Goal: Task Accomplishment & Management: Use online tool/utility

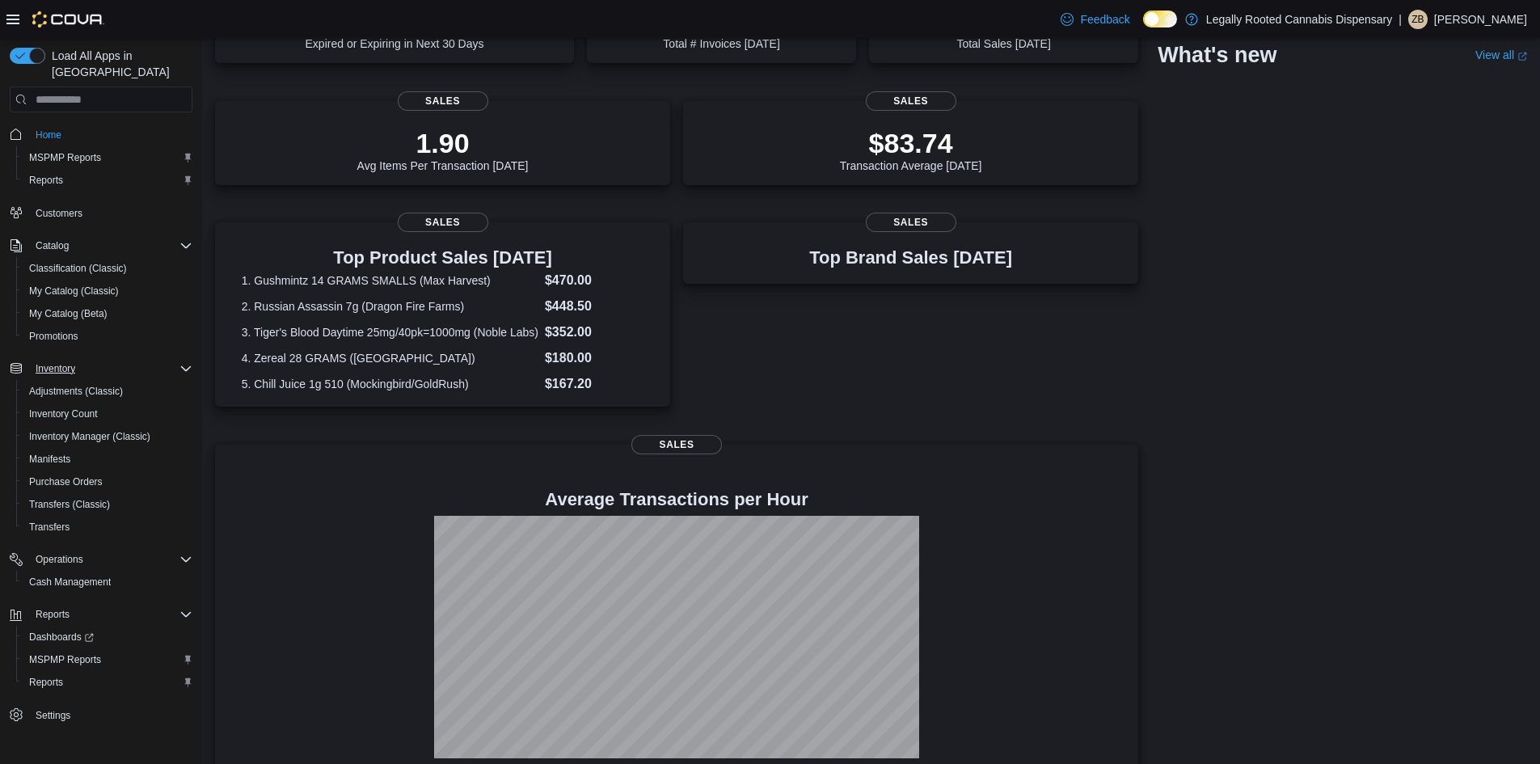
scroll to position [213, 0]
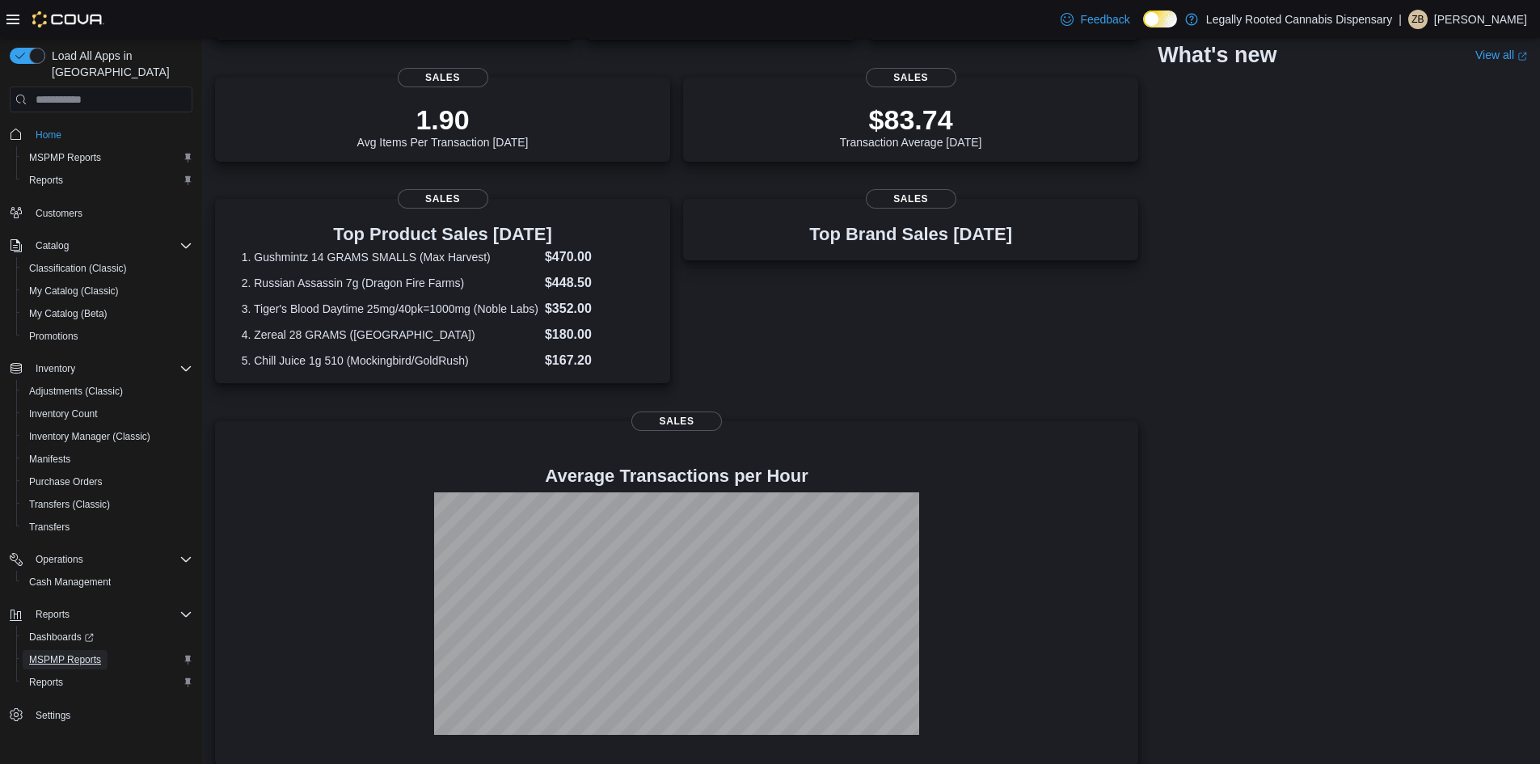
click at [86, 653] on span "MSPMP Reports" at bounding box center [65, 659] width 72 height 13
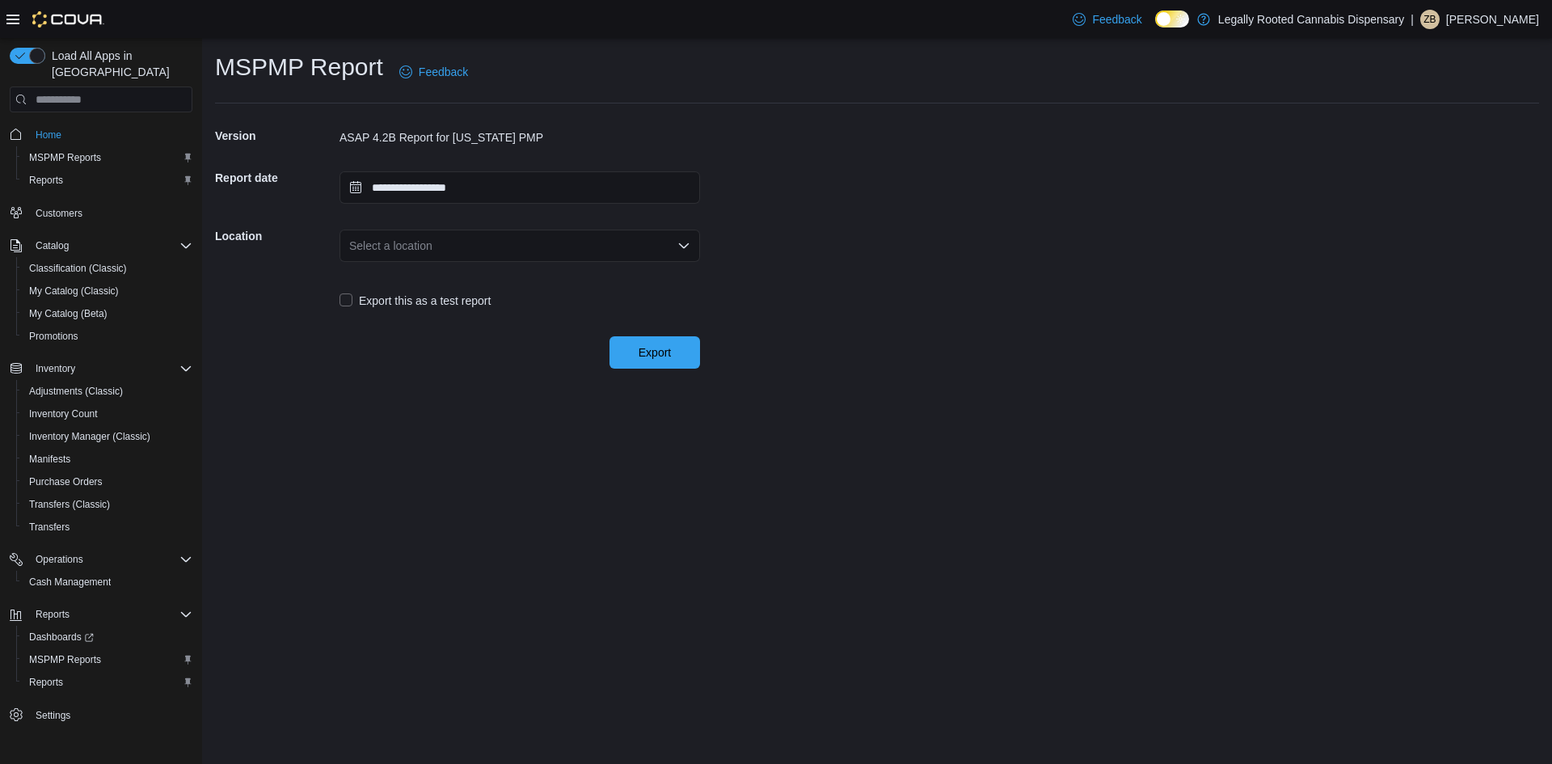
click at [528, 229] on div "Select a location" at bounding box center [520, 246] width 361 height 52
drag, startPoint x: 528, startPoint y: 229, endPoint x: 529, endPoint y: 247, distance: 18.6
click at [529, 246] on div "Select a location" at bounding box center [520, 246] width 361 height 52
click at [529, 247] on div "Select a location" at bounding box center [520, 246] width 361 height 32
click at [525, 307] on button "[STREET_ADDRESS]" at bounding box center [520, 296] width 361 height 23
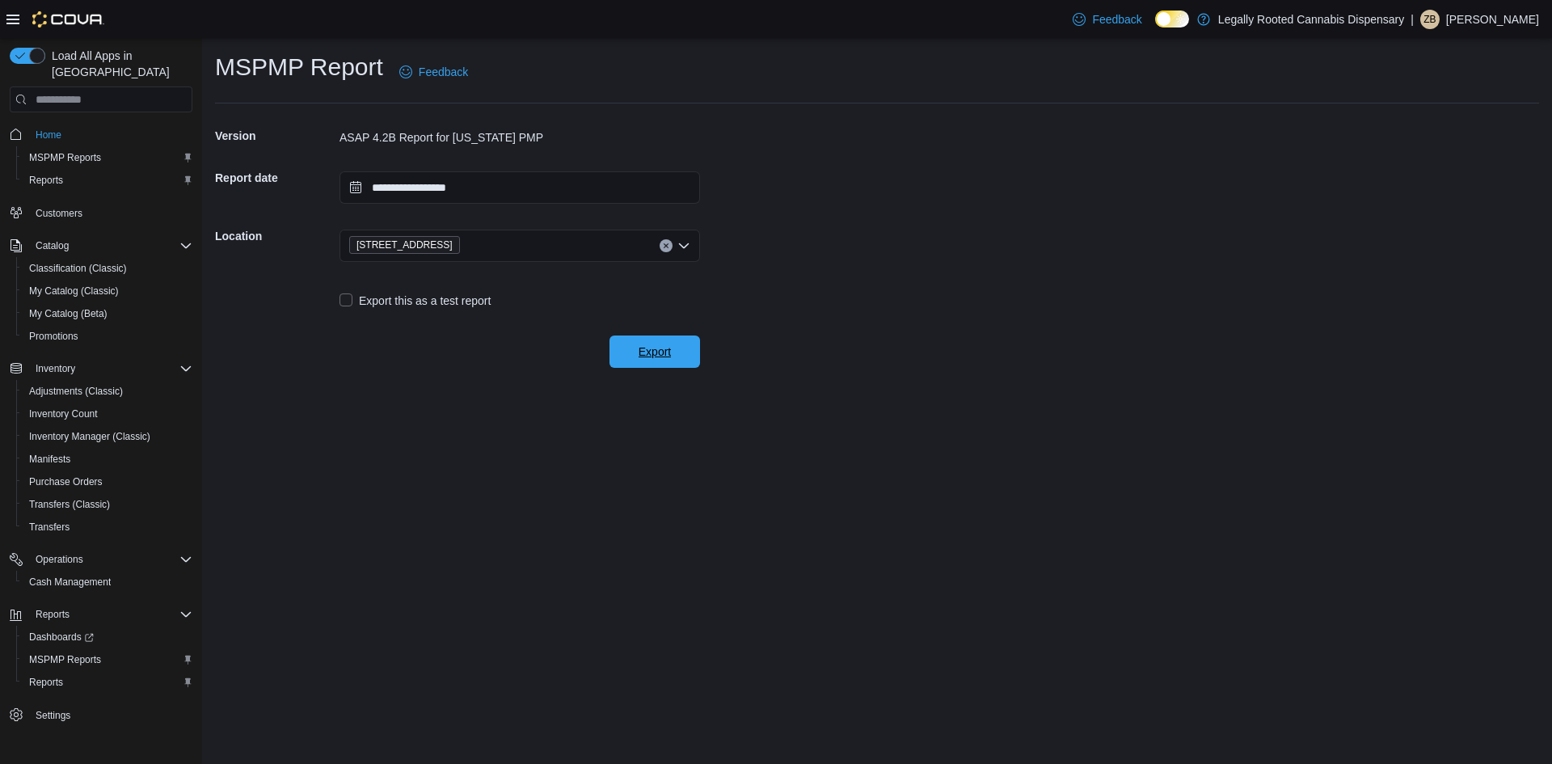
click at [647, 353] on span "Export" at bounding box center [655, 352] width 32 height 16
